Goal: Navigation & Orientation: Find specific page/section

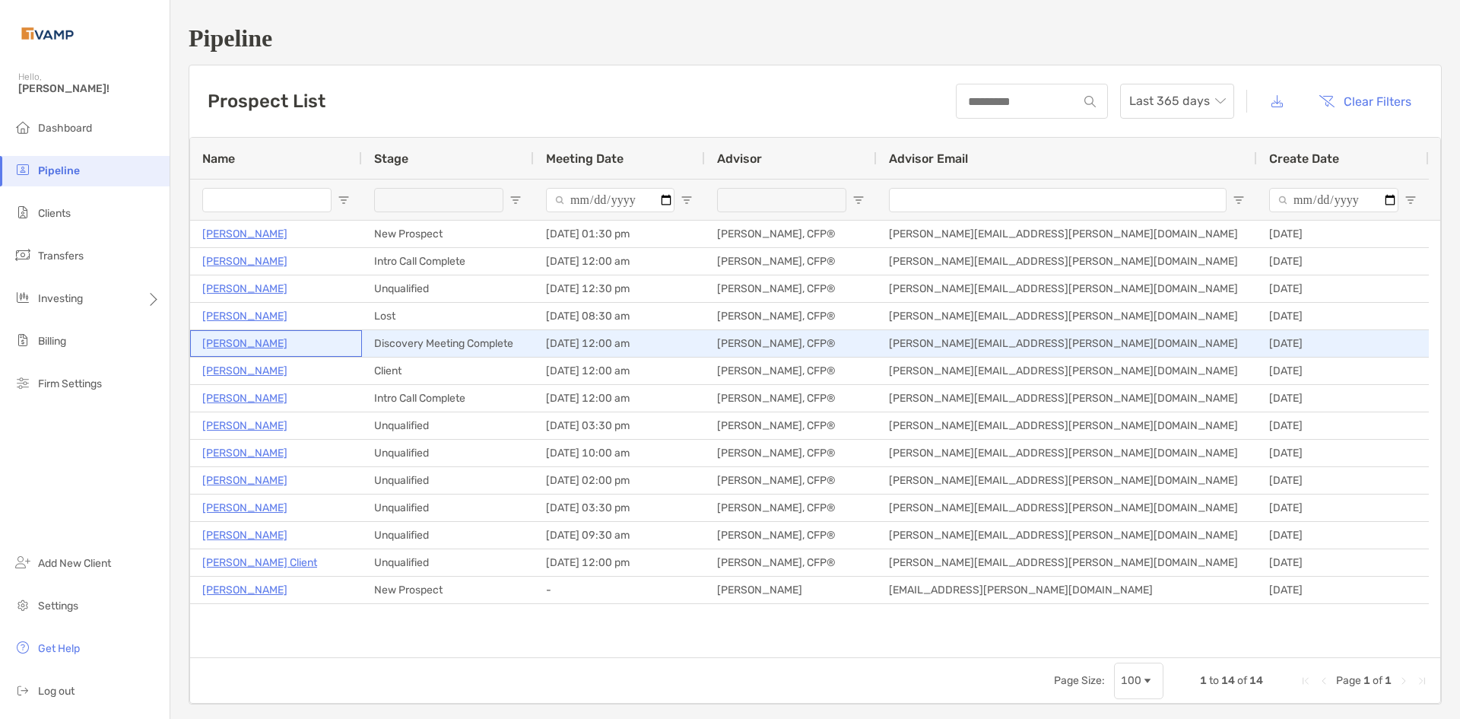
click at [233, 343] on p "[PERSON_NAME]" at bounding box center [244, 343] width 85 height 19
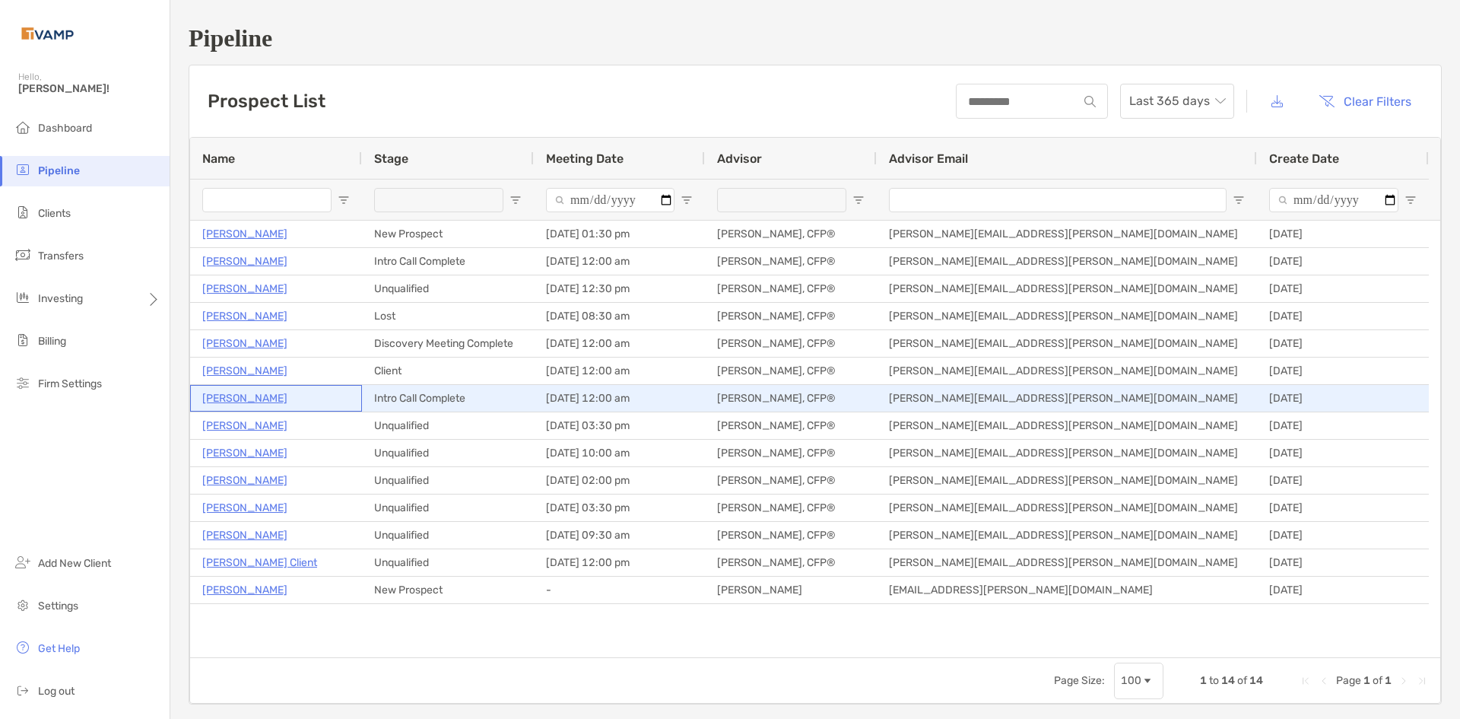
click at [241, 401] on p "[PERSON_NAME]" at bounding box center [244, 398] width 85 height 19
